Goal: Task Accomplishment & Management: Manage account settings

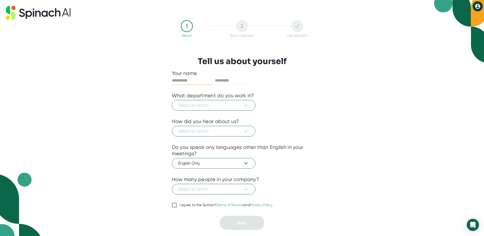
click at [203, 80] on input "text" at bounding box center [192, 80] width 40 height 8
click at [198, 81] on input "text" at bounding box center [192, 80] width 40 height 8
type input "****"
click at [236, 80] on input "text" at bounding box center [235, 80] width 40 height 8
type input "*******"
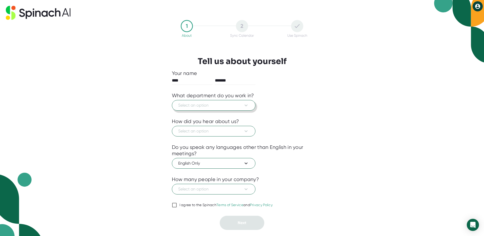
click at [194, 107] on span "Select an option" at bounding box center [213, 105] width 71 height 6
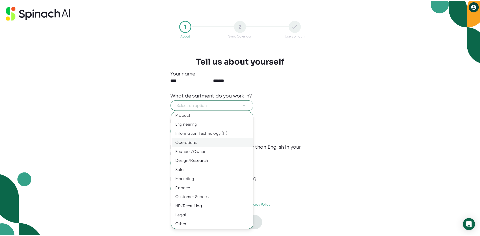
scroll to position [3, 0]
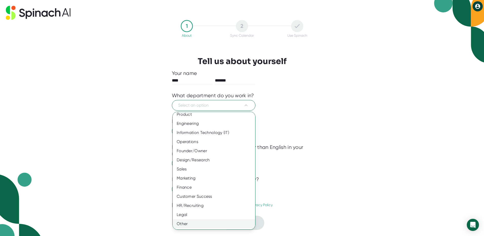
click at [201, 224] on div "Other" at bounding box center [216, 223] width 86 height 9
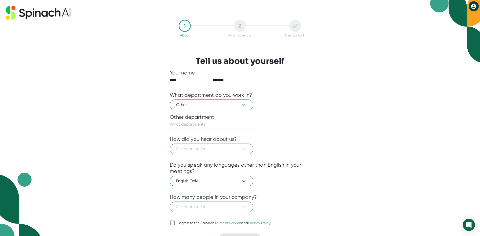
click at [221, 124] on input "text" at bounding box center [215, 124] width 90 height 8
type input "Training"
click at [226, 150] on span "Select an option" at bounding box center [211, 149] width 71 height 6
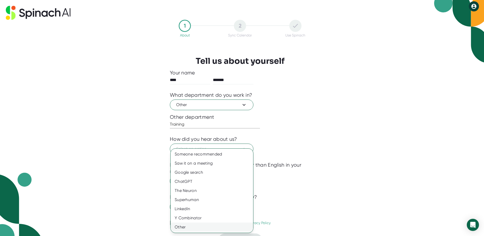
click at [193, 225] on div "Other" at bounding box center [211, 226] width 82 height 9
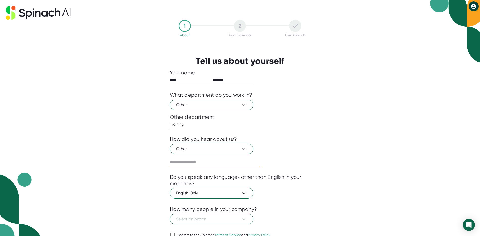
click at [203, 160] on input "text" at bounding box center [215, 162] width 90 height 8
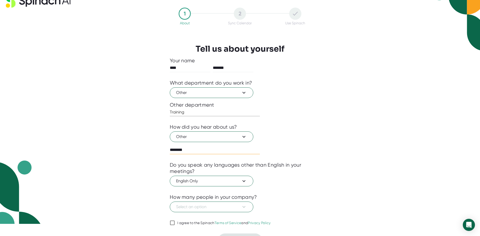
scroll to position [24, 0]
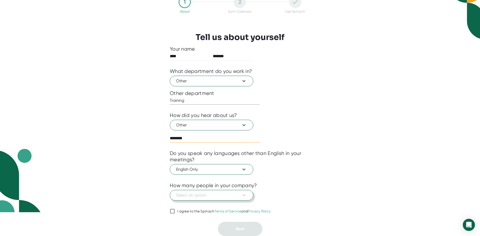
type input "********"
click at [246, 193] on icon at bounding box center [244, 195] width 6 height 6
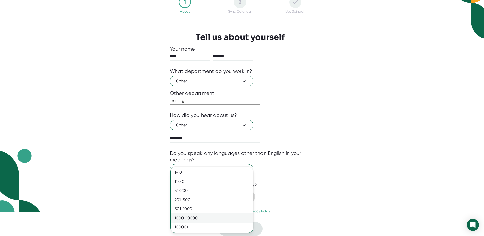
click at [229, 217] on div "1000-10000" at bounding box center [211, 217] width 82 height 9
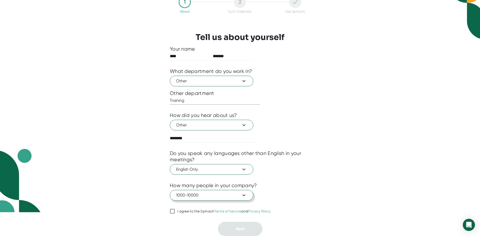
click at [276, 186] on div "How many people in your company?" at bounding box center [240, 185] width 140 height 6
click at [173, 211] on input "I agree to the Spinach Terms of Service and Privacy Policy" at bounding box center [172, 211] width 5 height 6
checkbox input "true"
click at [233, 229] on button "Next" at bounding box center [240, 229] width 45 height 14
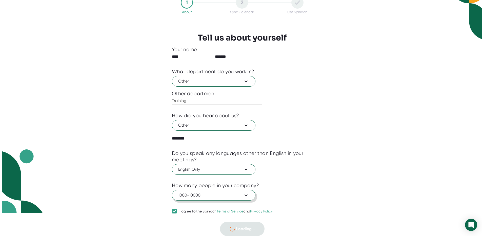
scroll to position [0, 0]
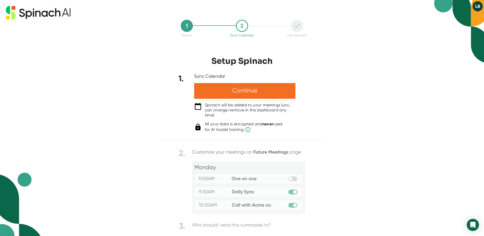
click at [337, 130] on div "1 About 2 Sync Calendar Use Spinach Setup Spinach 1. Sync Calendar Continue Spi…" at bounding box center [242, 118] width 484 height 236
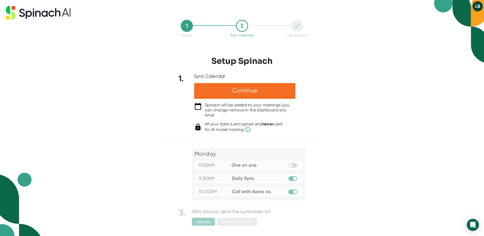
scroll to position [21, 0]
